Goal: Task Accomplishment & Management: Use online tool/utility

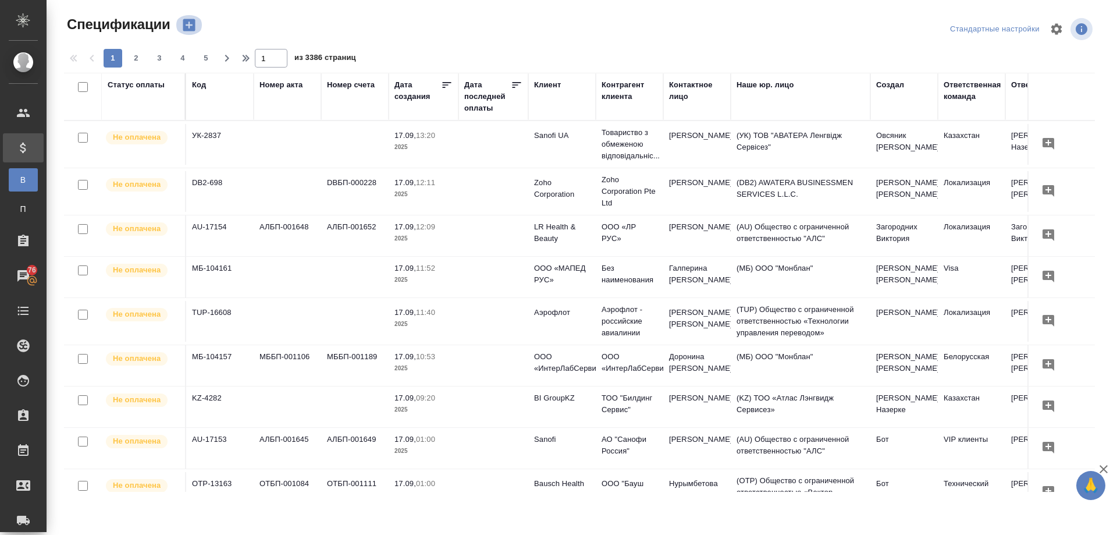
click at [188, 20] on icon "button" at bounding box center [189, 25] width 12 height 12
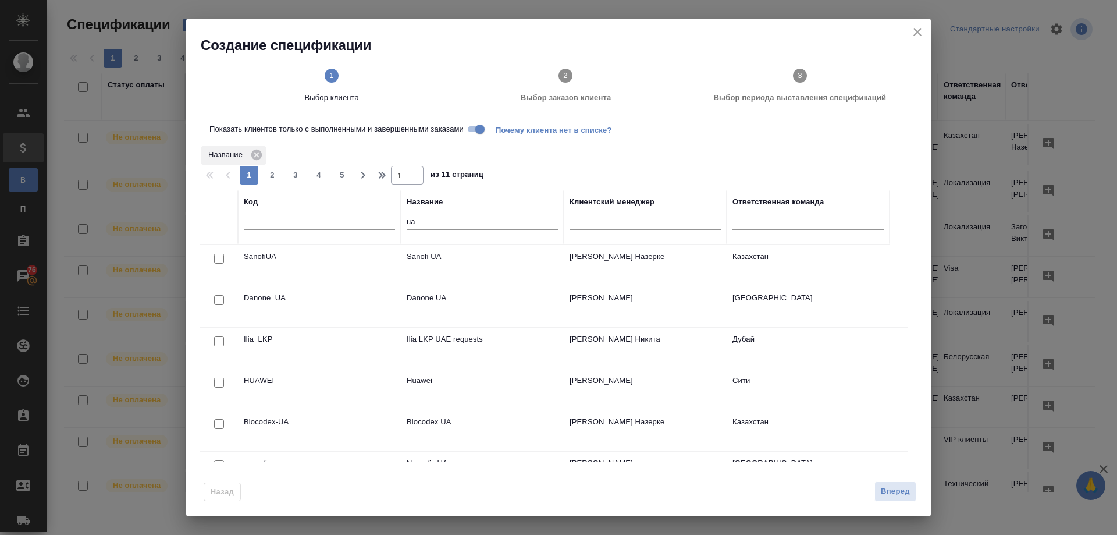
click at [219, 255] on input "checkbox" at bounding box center [219, 259] width 10 height 10
checkbox input "true"
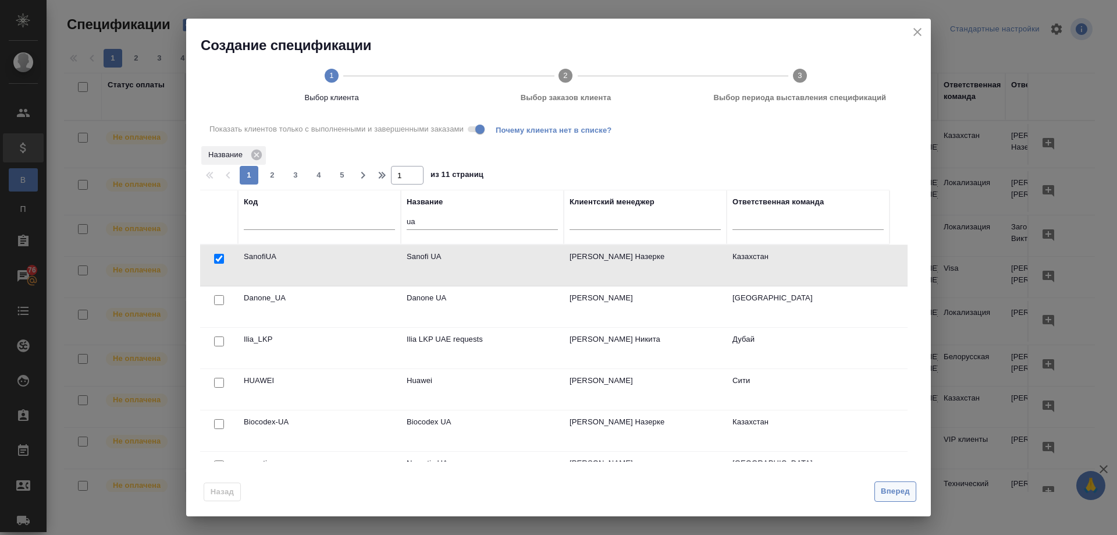
click at [894, 488] on span "Вперед" at bounding box center [895, 491] width 29 height 13
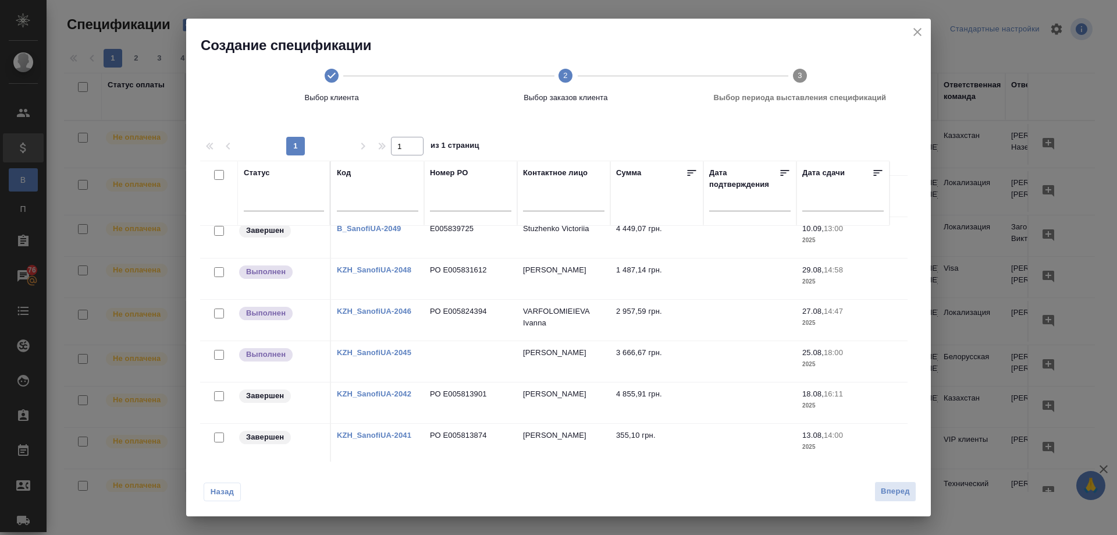
scroll to position [349, 0]
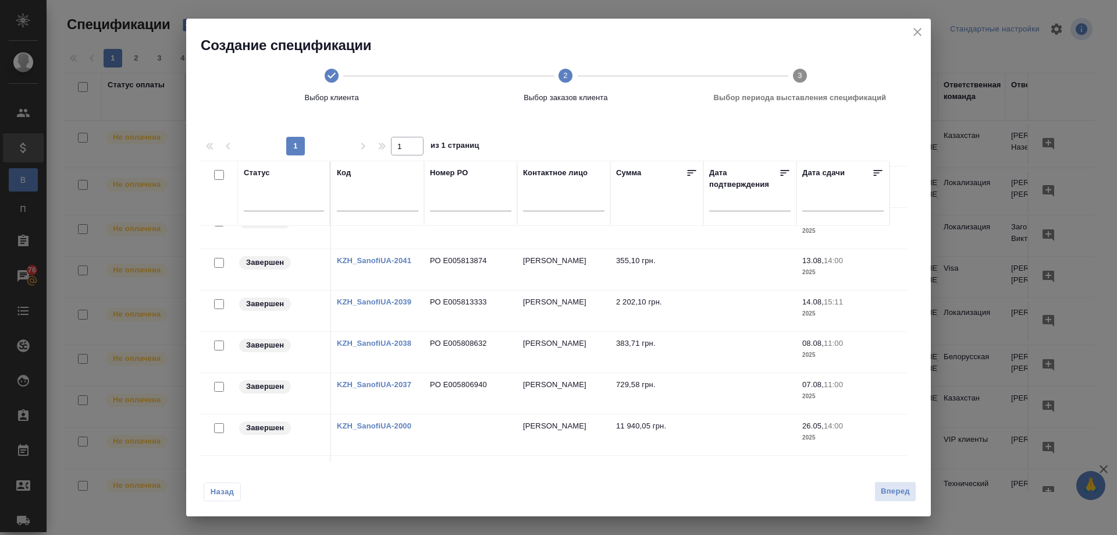
click at [220, 344] on input "checkbox" at bounding box center [219, 345] width 10 height 10
checkbox input "true"
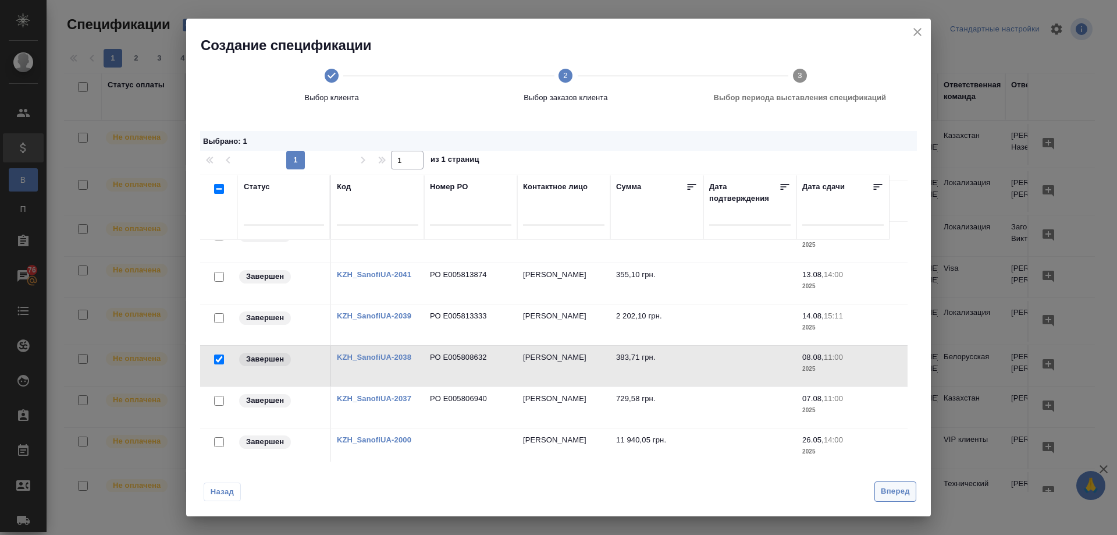
click at [901, 488] on span "Вперед" at bounding box center [895, 491] width 29 height 13
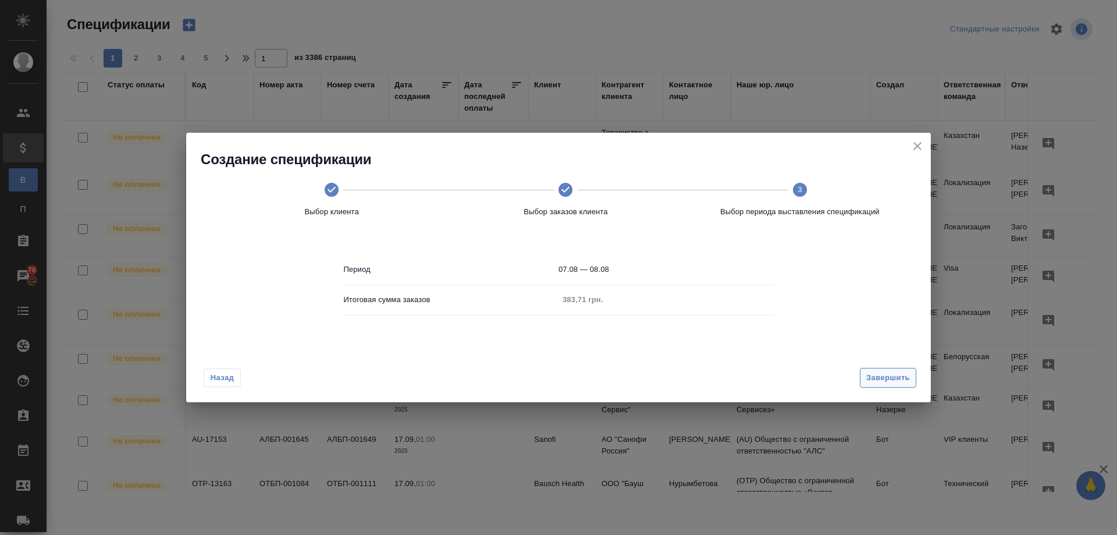
click at [880, 377] on span "Завершить" at bounding box center [888, 377] width 44 height 13
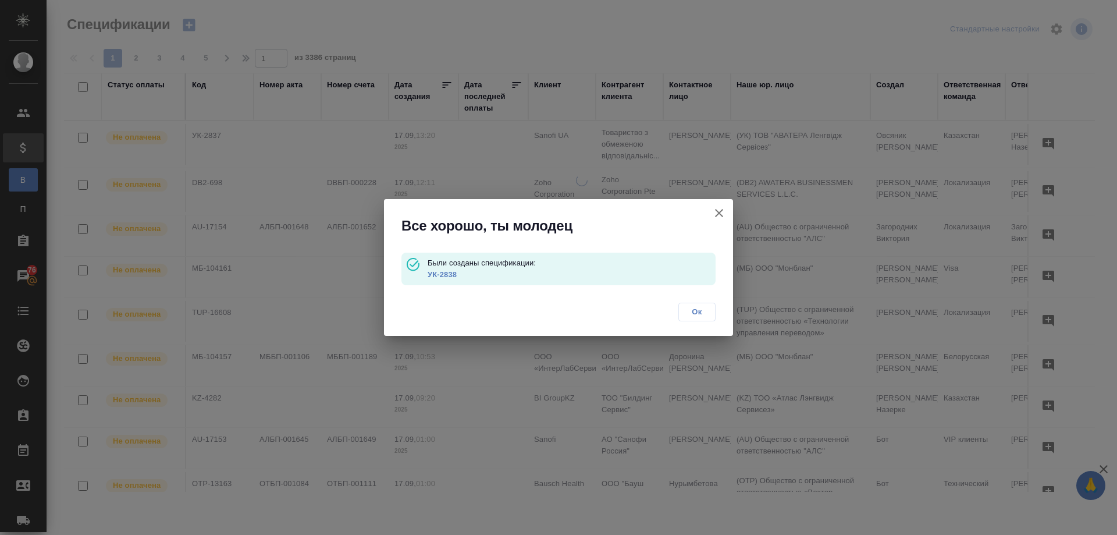
click at [464, 275] on p "УК-2838" at bounding box center [572, 275] width 288 height 12
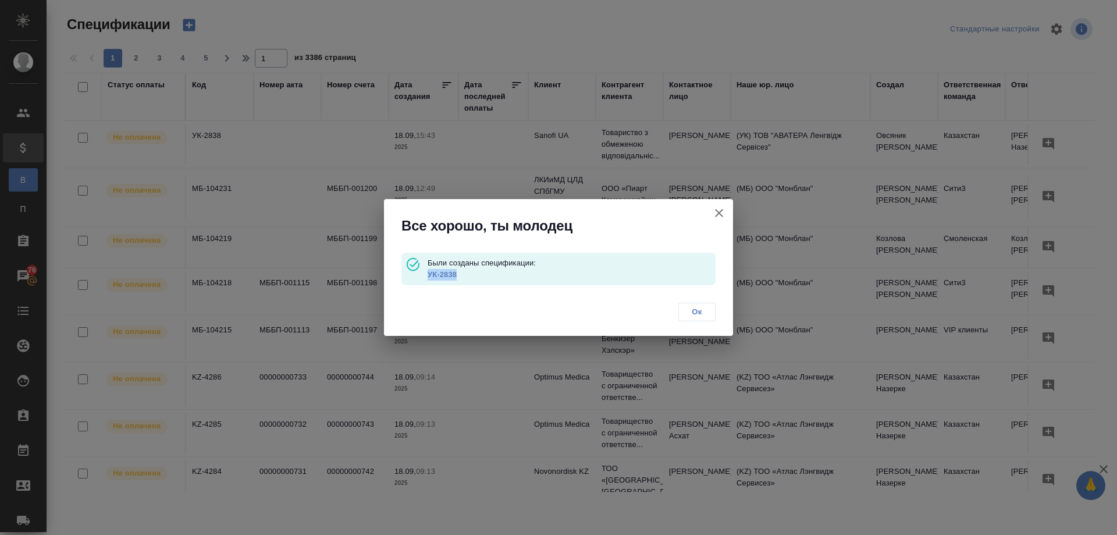
drag, startPoint x: 473, startPoint y: 274, endPoint x: 428, endPoint y: 278, distance: 45.6
click at [428, 278] on p "УК-2838" at bounding box center [572, 275] width 288 height 12
copy link "УК-2838"
click at [436, 274] on link "УК-2838" at bounding box center [442, 274] width 29 height 9
click at [696, 308] on span "Ок" at bounding box center [697, 312] width 24 height 12
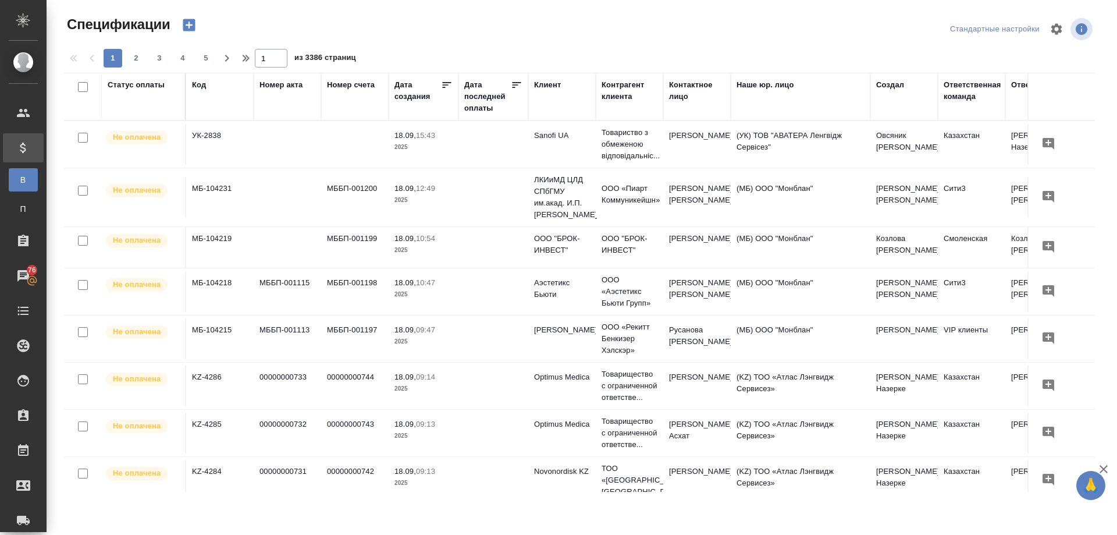
click at [190, 24] on icon "button" at bounding box center [189, 25] width 12 height 12
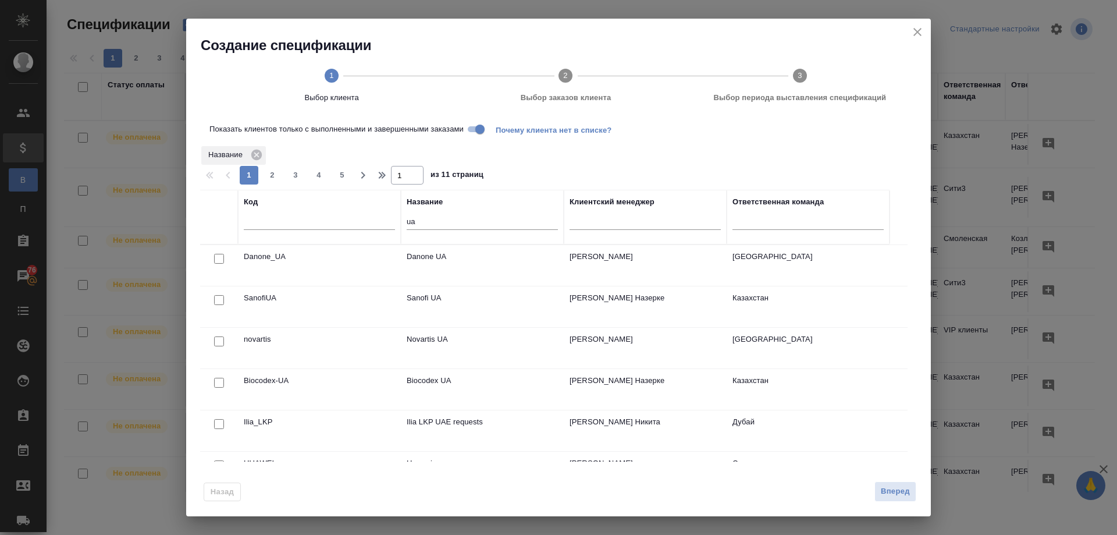
click at [218, 301] on input "checkbox" at bounding box center [219, 300] width 10 height 10
checkbox input "true"
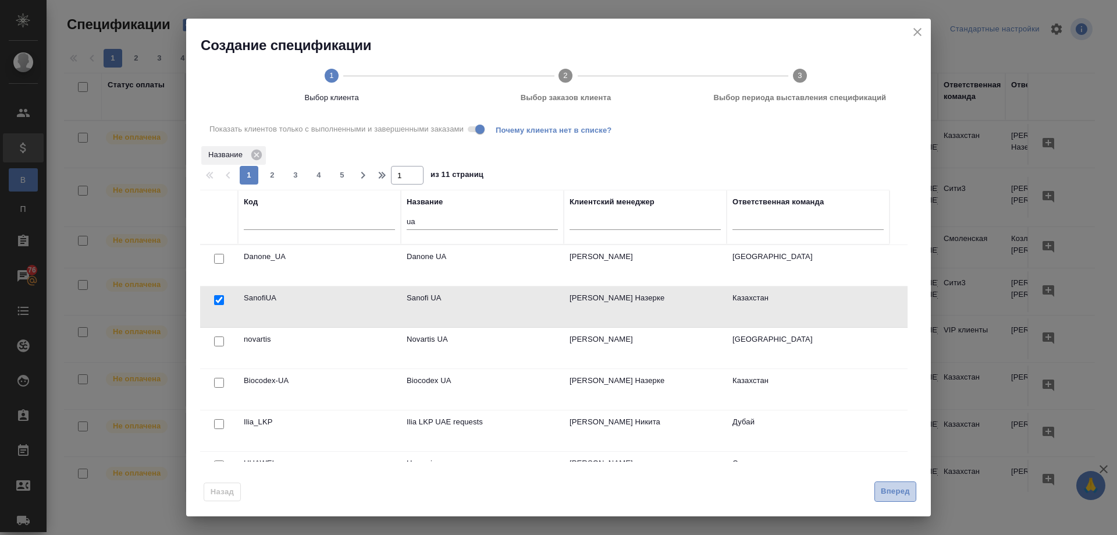
click at [898, 491] on span "Вперед" at bounding box center [895, 491] width 29 height 13
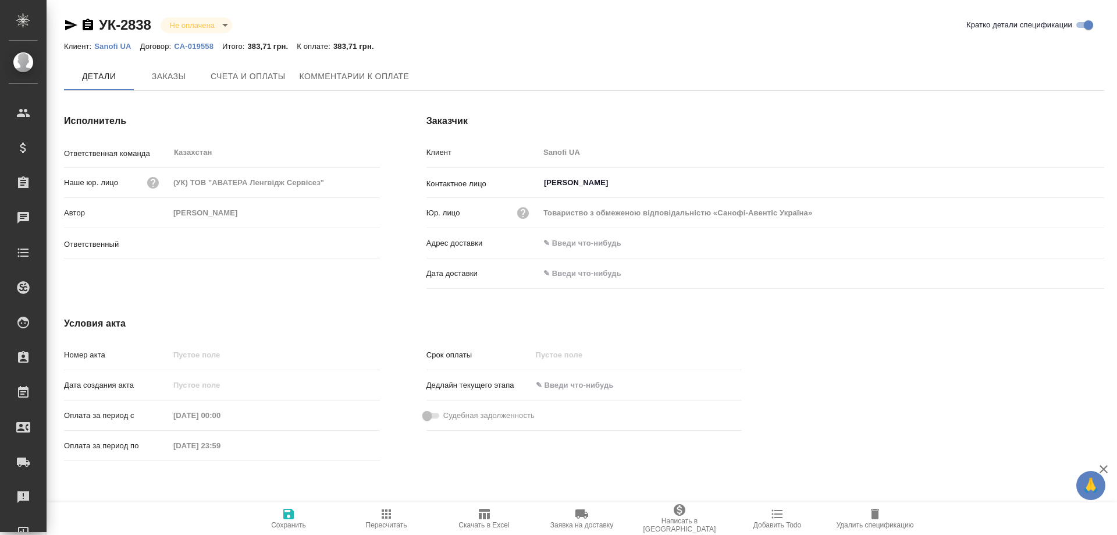
type input "[PERSON_NAME]"
click at [482, 514] on icon "button" at bounding box center [484, 514] width 11 height 10
